Goal: Check status: Check status

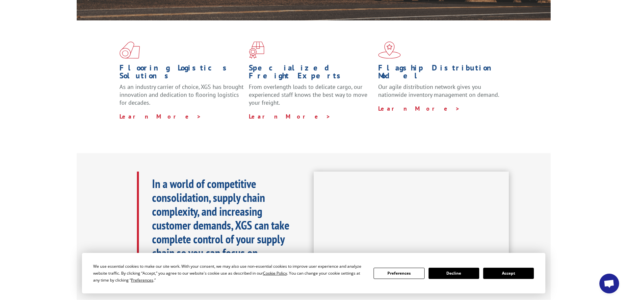
scroll to position [329, 0]
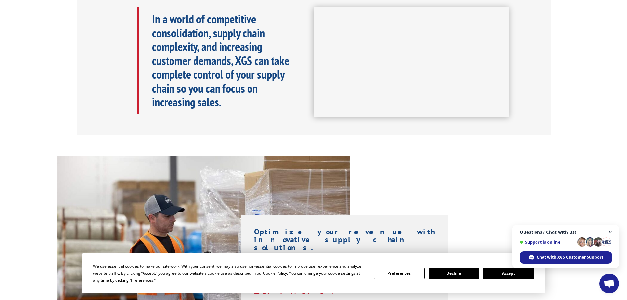
click at [608, 230] on span "Close chat" at bounding box center [611, 232] width 8 height 8
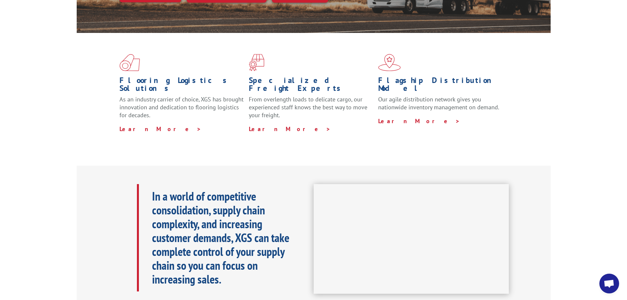
scroll to position [0, 0]
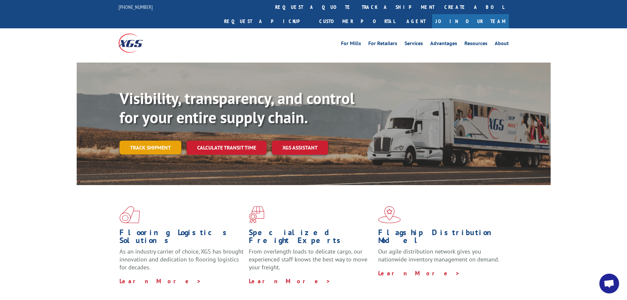
click at [144, 141] on link "Track shipment" at bounding box center [151, 148] width 62 height 14
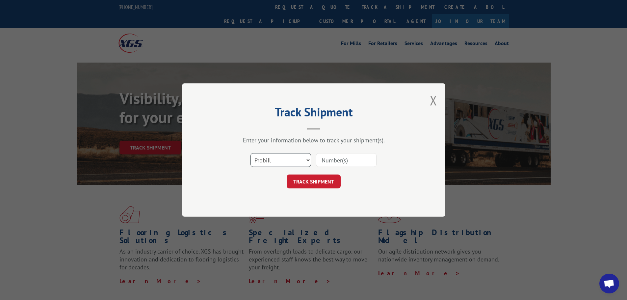
click at [282, 159] on select "Select category... Probill BOL PO" at bounding box center [281, 160] width 61 height 14
click at [251, 153] on select "Select category... Probill BOL PO" at bounding box center [281, 160] width 61 height 14
click at [296, 153] on select "Select category... Probill BOL PO" at bounding box center [281, 160] width 61 height 14
select select "probill"
click at [251, 153] on select "Select category... Probill BOL PO" at bounding box center [281, 160] width 61 height 14
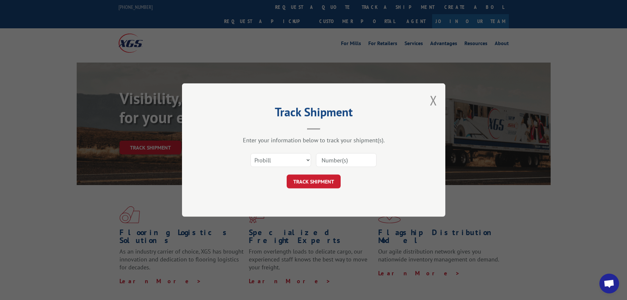
click at [344, 158] on input at bounding box center [346, 160] width 61 height 14
type input "17410149"
click button "TRACK SHIPMENT" at bounding box center [314, 182] width 54 height 14
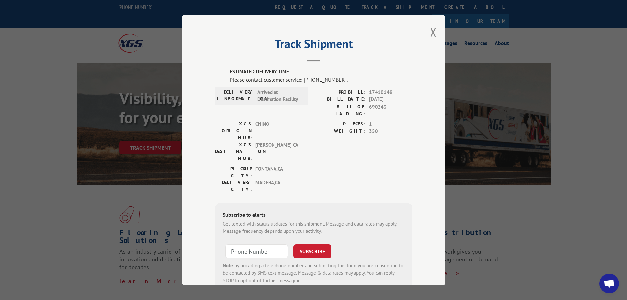
scroll to position [14, 0]
